Goal: Book appointment/travel/reservation

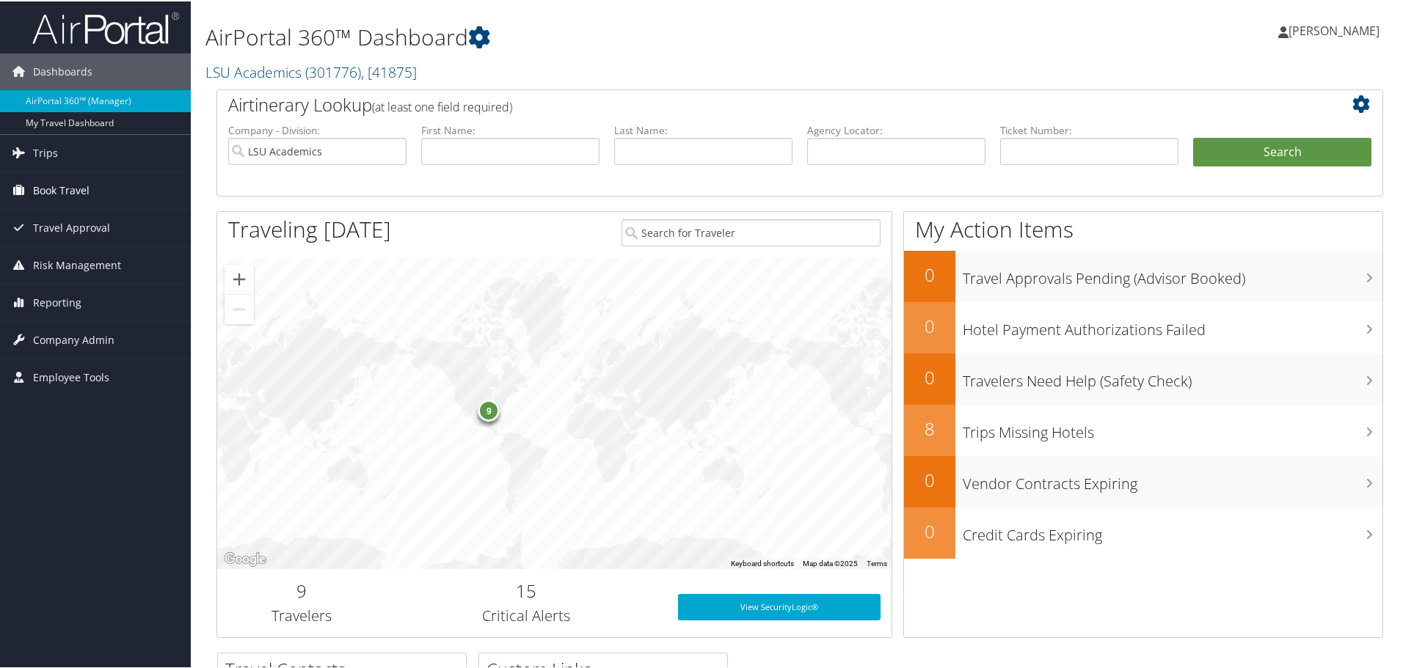
click at [36, 191] on span "Book Travel" at bounding box center [61, 189] width 56 height 37
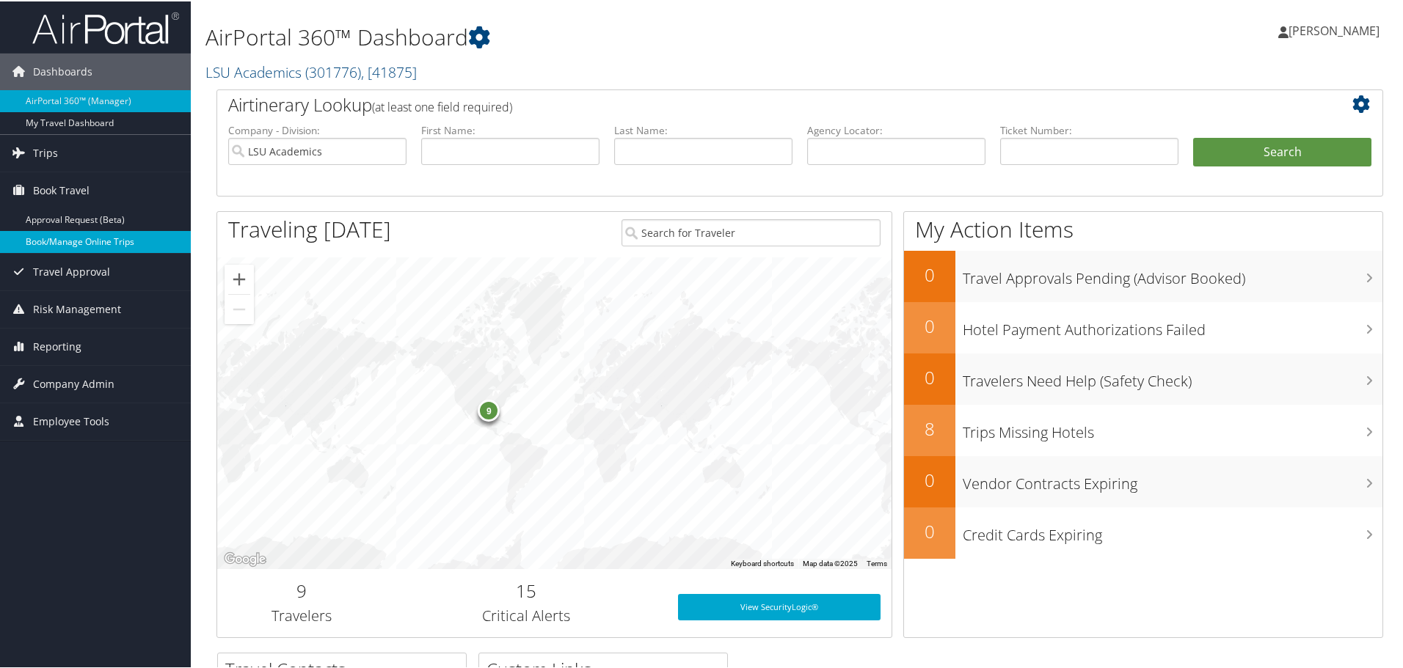
click at [111, 246] on link "Book/Manage Online Trips" at bounding box center [95, 241] width 191 height 22
